Goal: Register for event/course

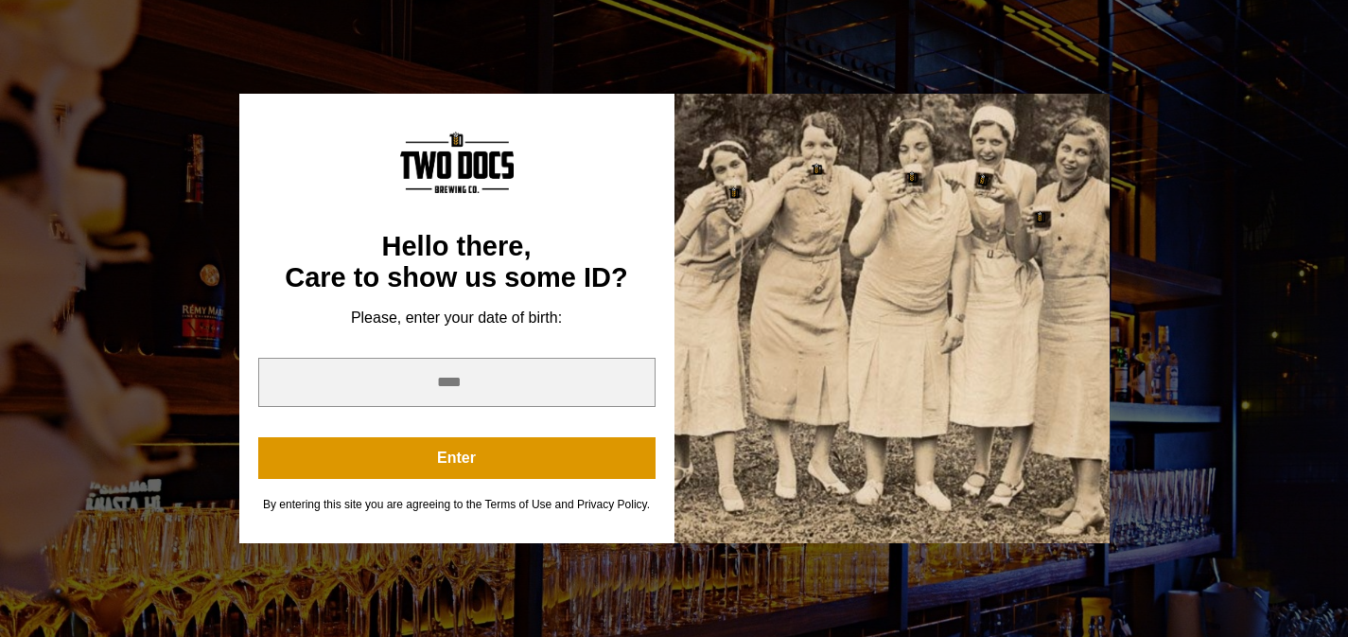
scroll to position [131, 0]
click at [486, 383] on input "year" at bounding box center [456, 382] width 397 height 49
click at [630, 386] on input "*" at bounding box center [456, 382] width 397 height 49
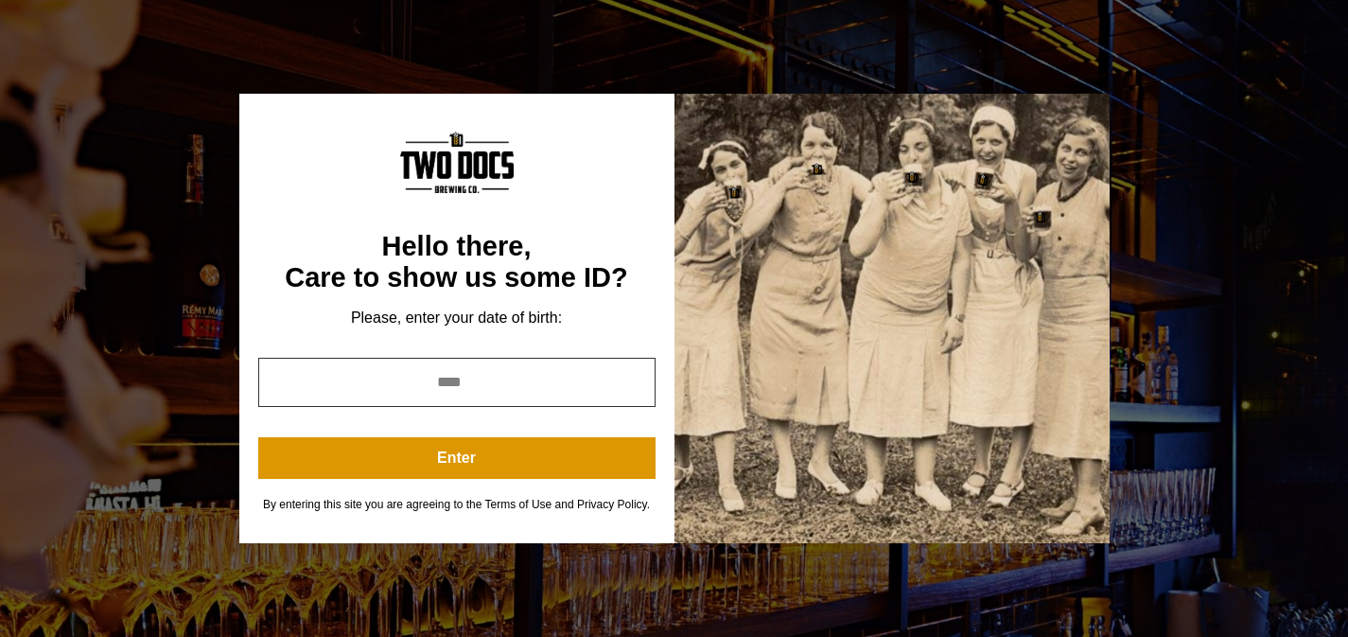
click at [630, 386] on input "*" at bounding box center [456, 382] width 397 height 49
click at [638, 378] on input "*" at bounding box center [456, 382] width 397 height 49
click at [637, 378] on input "*" at bounding box center [456, 382] width 397 height 49
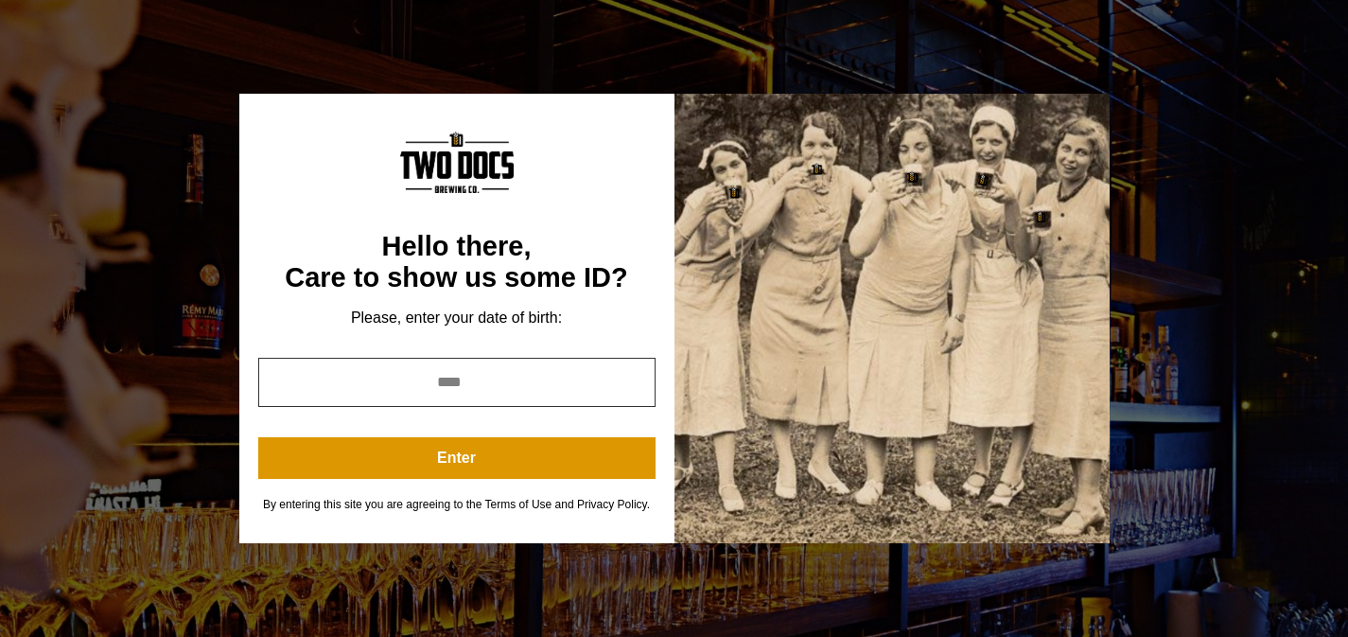
type input "*"
click at [637, 378] on input "*" at bounding box center [456, 382] width 397 height 49
click at [535, 378] on input "*" at bounding box center [456, 382] width 397 height 49
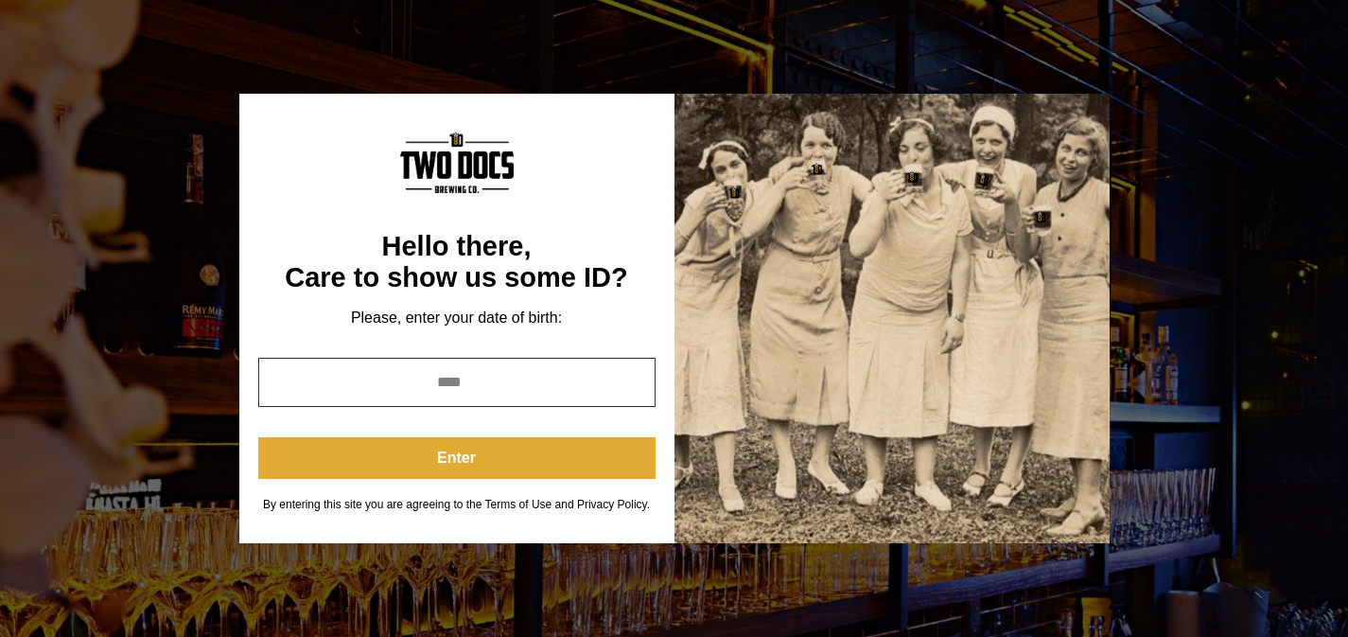
type input "****"
click at [489, 459] on button "Enter" at bounding box center [456, 458] width 397 height 42
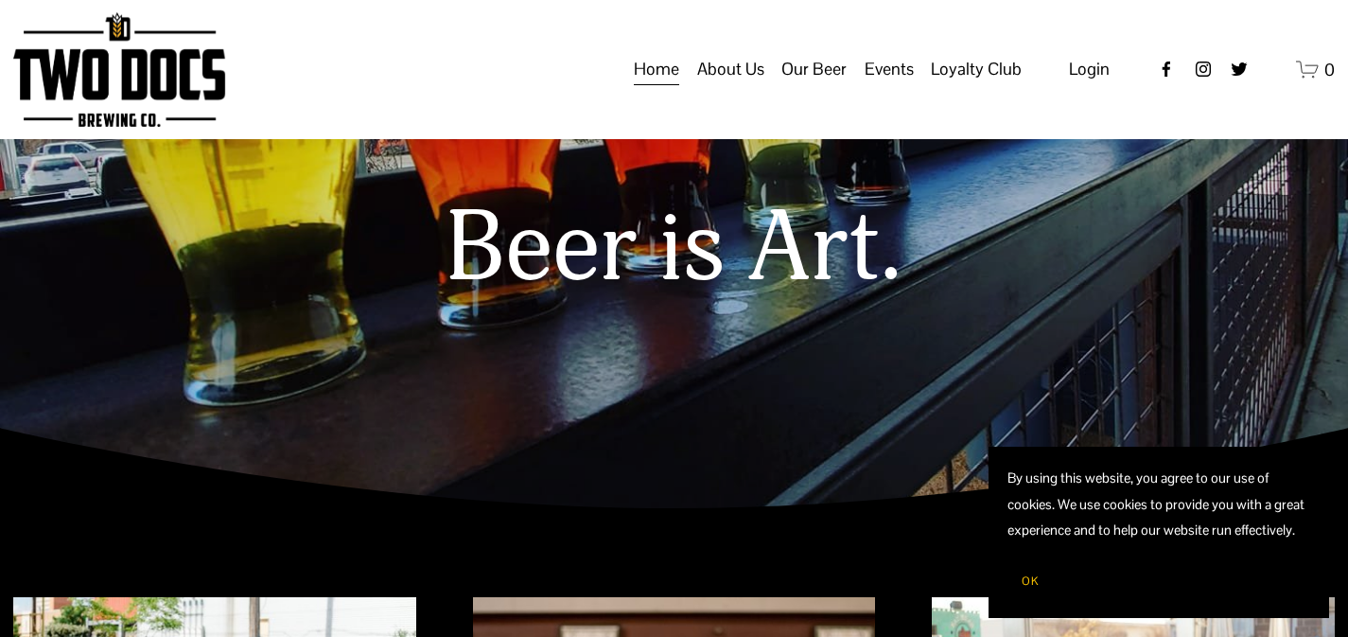
scroll to position [0, 0]
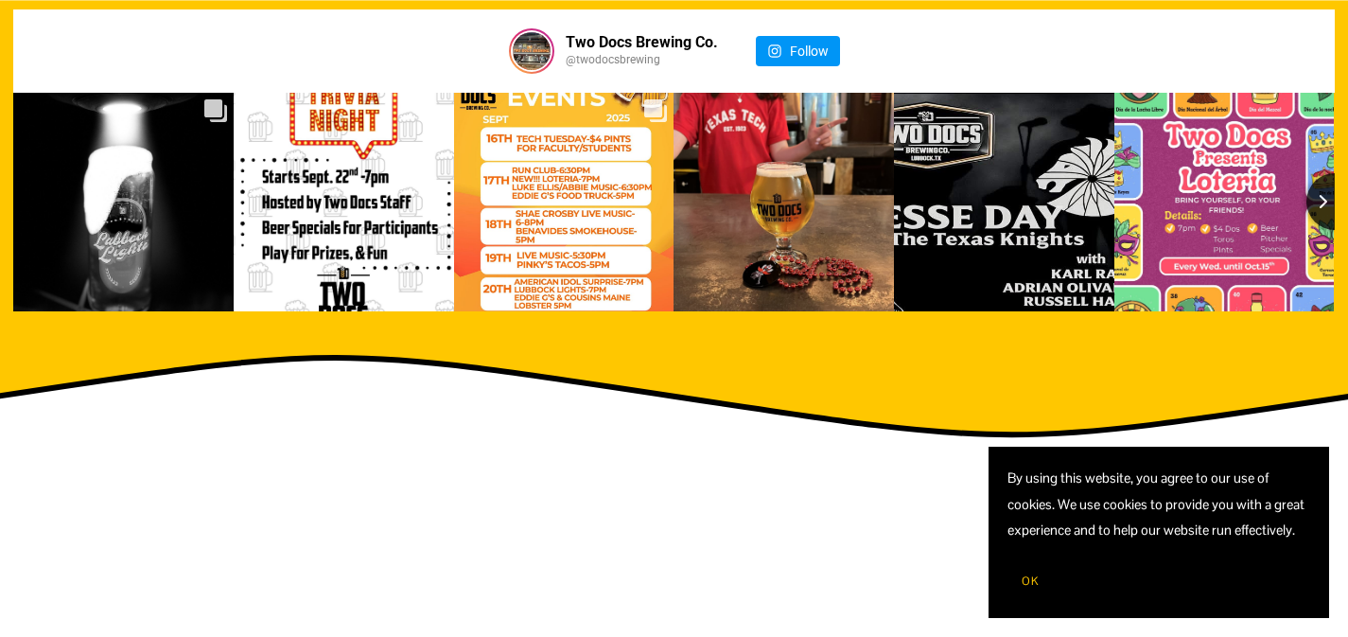
scroll to position [2237, 0]
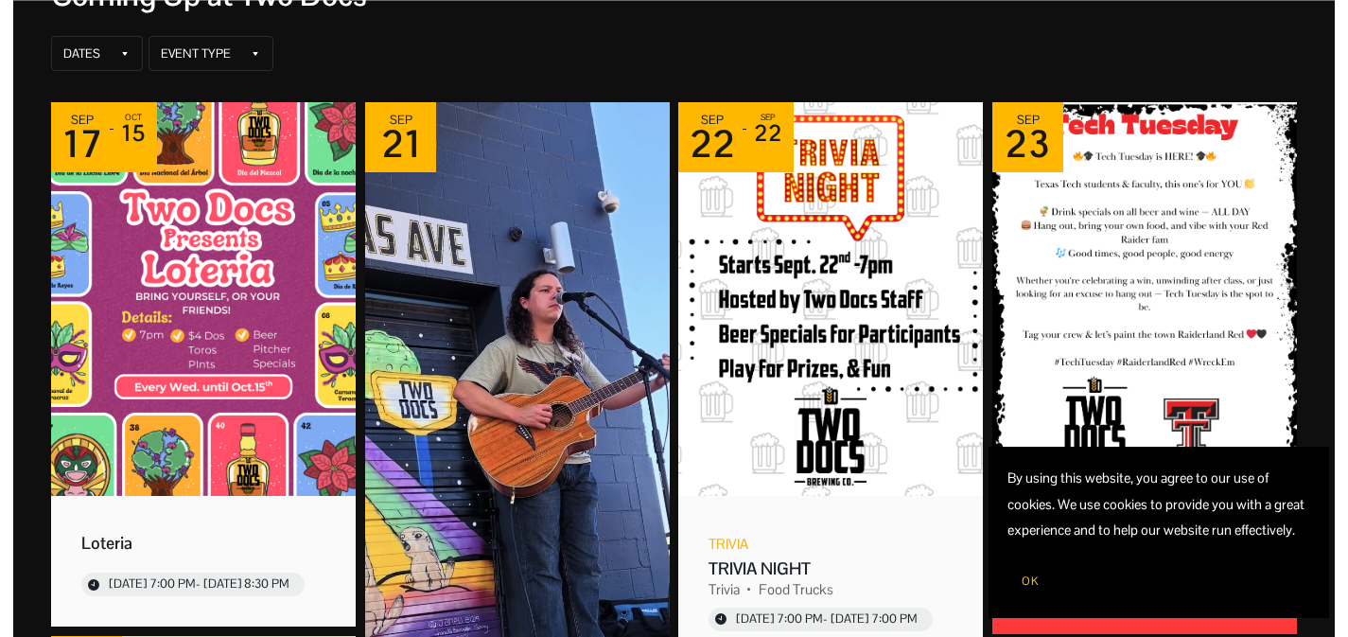
scroll to position [309, 0]
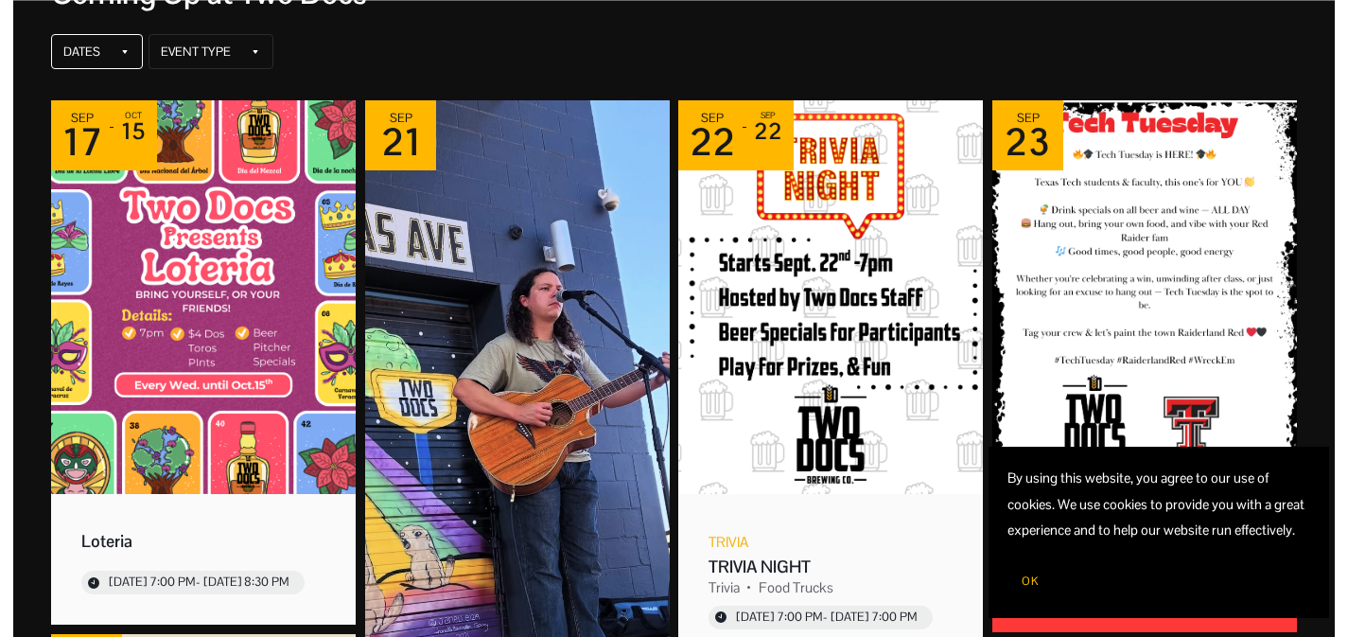
click at [126, 52] on icon at bounding box center [124, 51] width 11 height 11
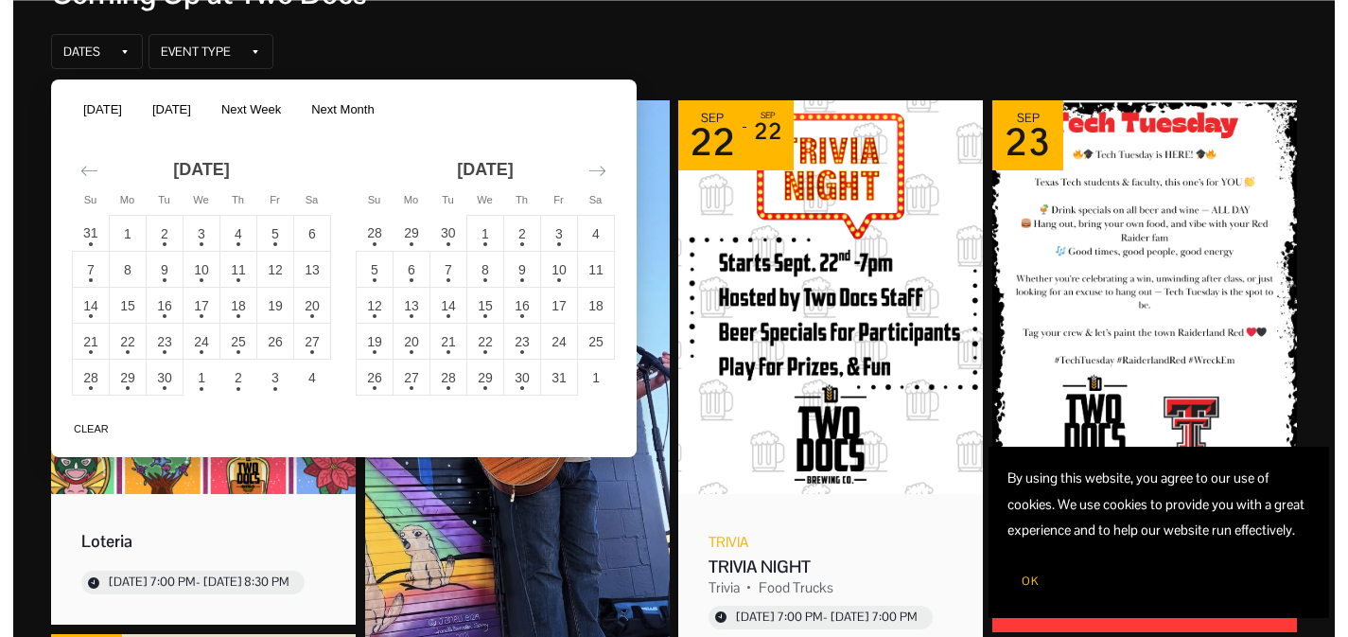
click at [315, 301] on td "20" at bounding box center [312, 306] width 37 height 36
click at [602, 430] on button "Apply" at bounding box center [592, 424] width 56 height 23
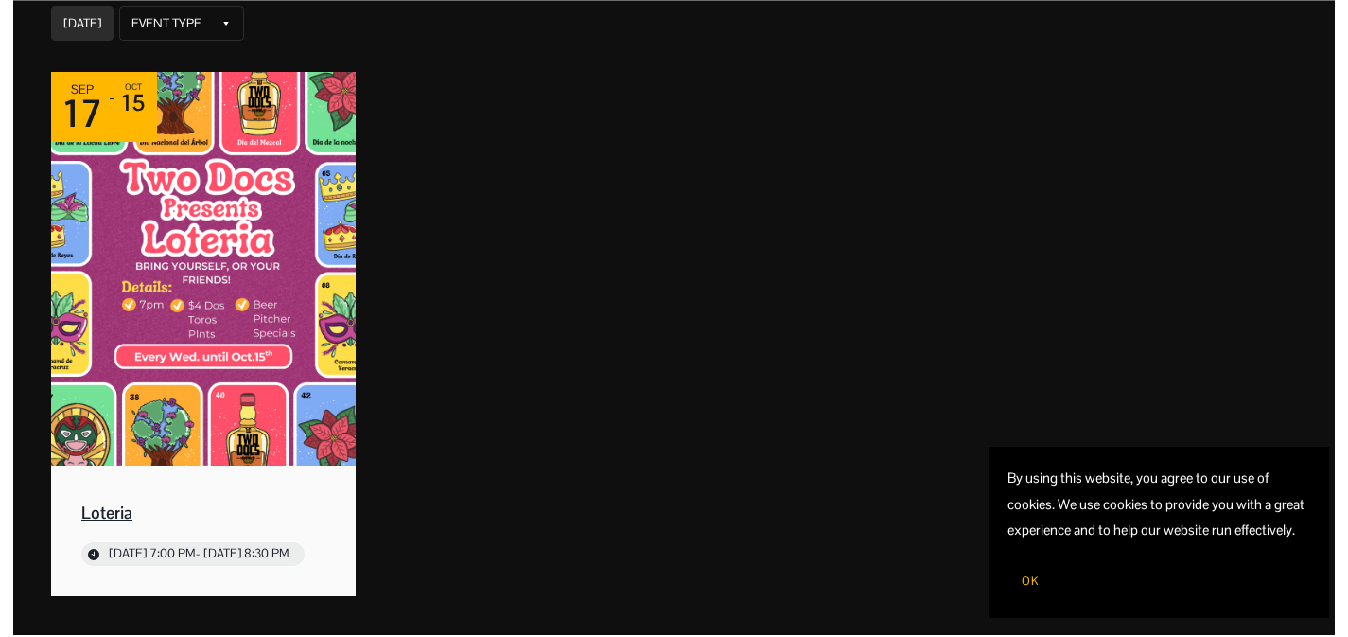
scroll to position [341, 0]
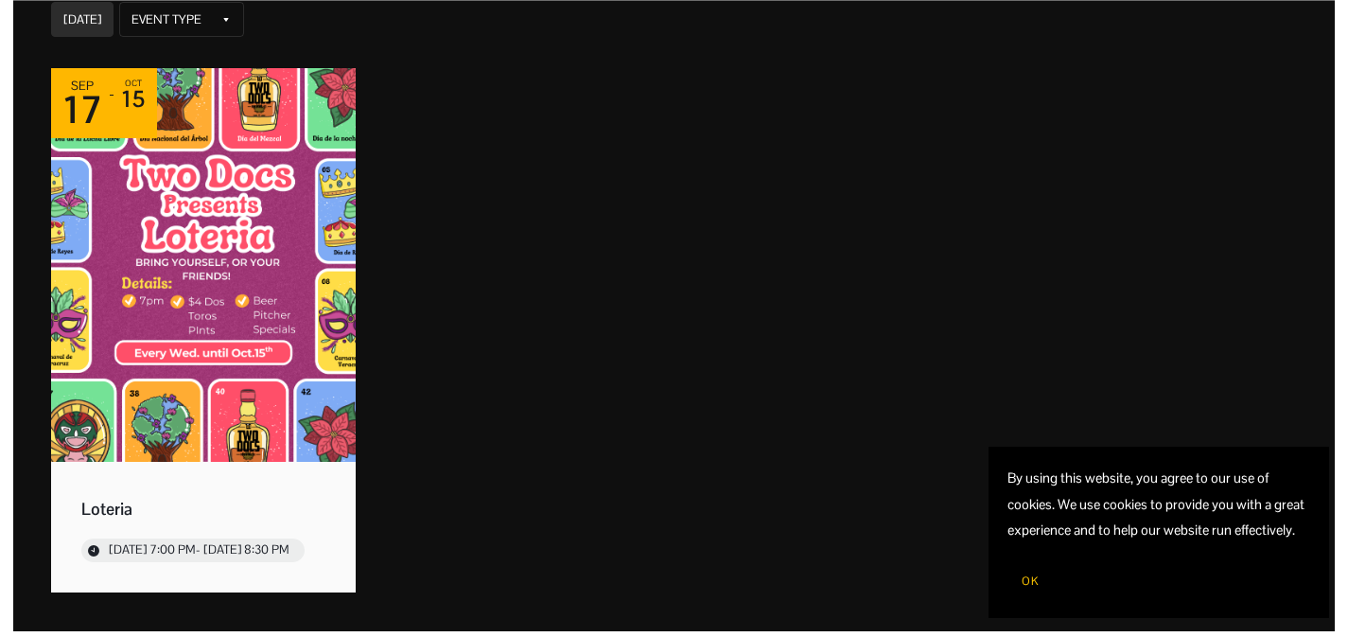
click at [443, 164] on div "Sep [DATE] Loteria [DATE] 7:00 PM - [DATE] 8:30 PM" at bounding box center [673, 329] width 1255 height 533
